Goal: Information Seeking & Learning: Find specific page/section

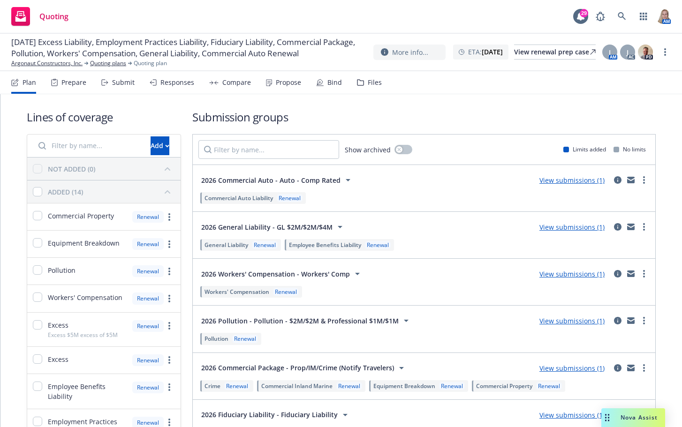
click at [53, 15] on span "Quoting" at bounding box center [53, 17] width 29 height 8
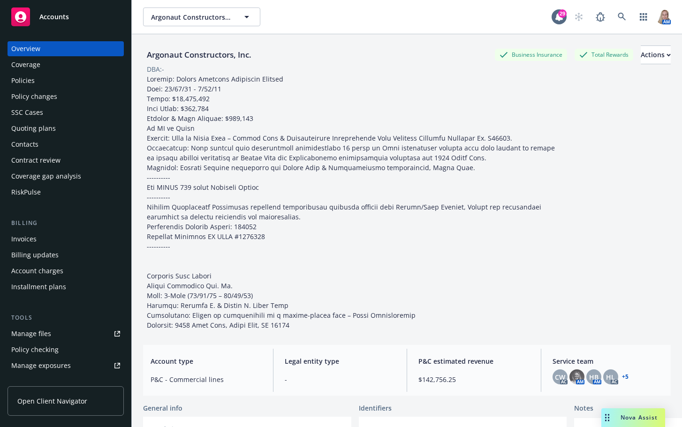
scroll to position [216, 0]
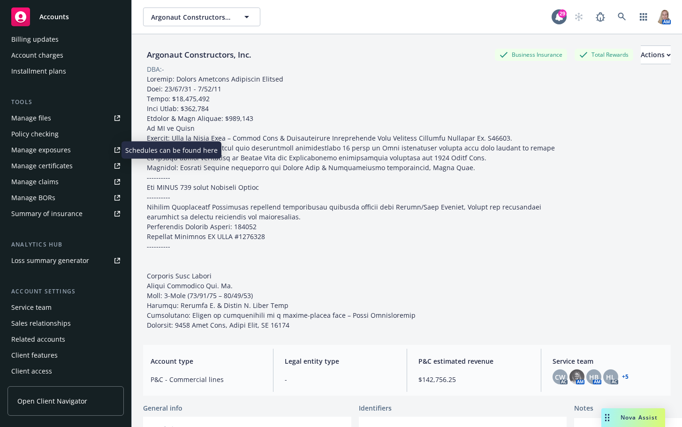
click at [38, 148] on div "Manage exposures" at bounding box center [41, 150] width 60 height 15
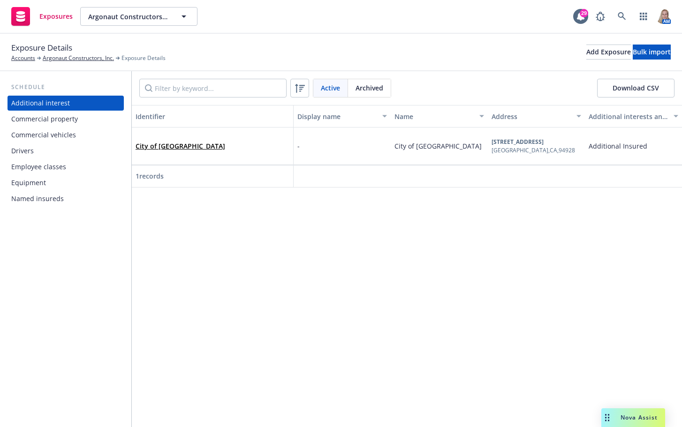
click at [46, 183] on div "Equipment" at bounding box center [65, 182] width 109 height 15
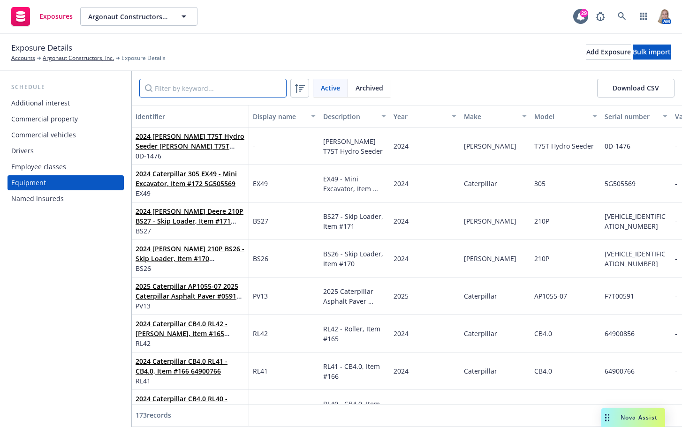
click at [215, 91] on input "Filter by keyword..." at bounding box center [212, 88] width 147 height 19
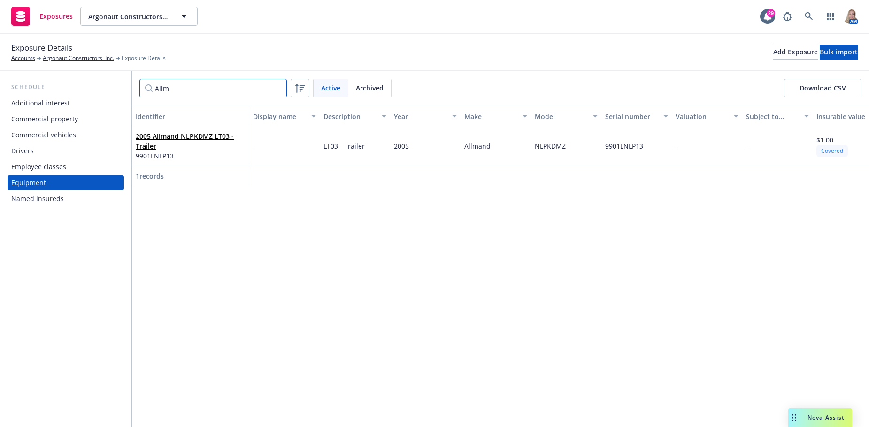
drag, startPoint x: 175, startPoint y: 87, endPoint x: 120, endPoint y: 85, distance: 55.4
click at [120, 85] on div "Schedule Additional interest Commercial property Commercial vehicles Drivers Em…" at bounding box center [434, 249] width 869 height 356
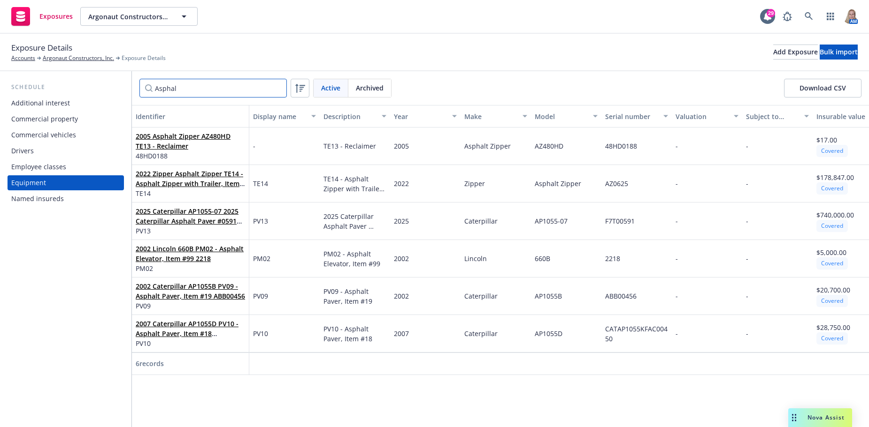
drag, startPoint x: 201, startPoint y: 88, endPoint x: 132, endPoint y: 87, distance: 69.5
click at [132, 87] on div "Asphal Active Archived Download CSV" at bounding box center [500, 88] width 737 height 34
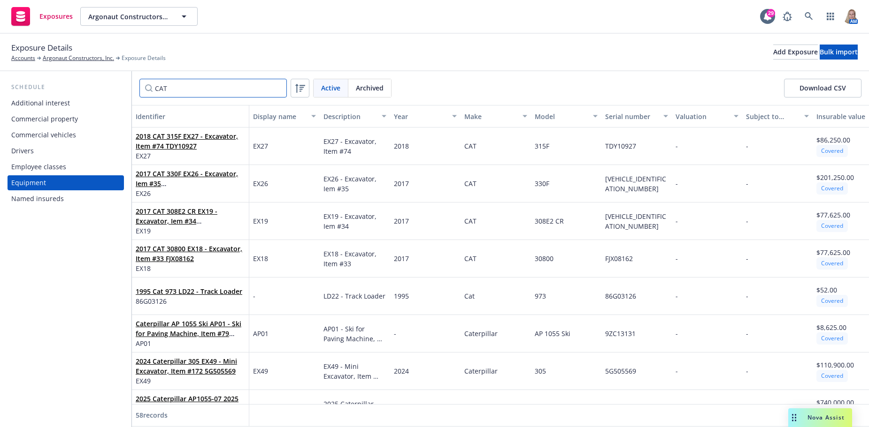
drag, startPoint x: 177, startPoint y: 85, endPoint x: 97, endPoint y: 85, distance: 80.2
click at [97, 85] on div "Schedule Additional interest Commercial property Commercial vehicles Drivers Em…" at bounding box center [434, 249] width 869 height 356
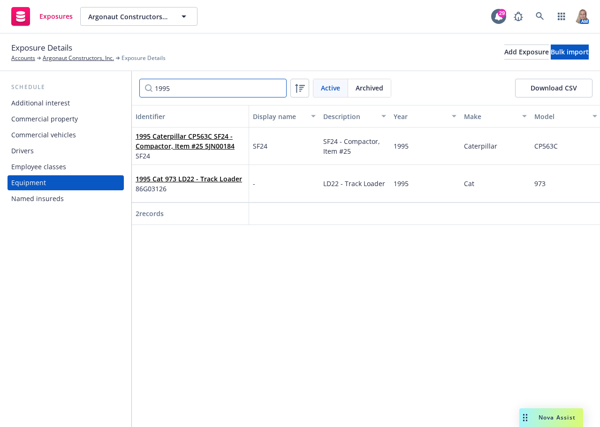
type input "1995"
